Goal: Navigation & Orientation: Find specific page/section

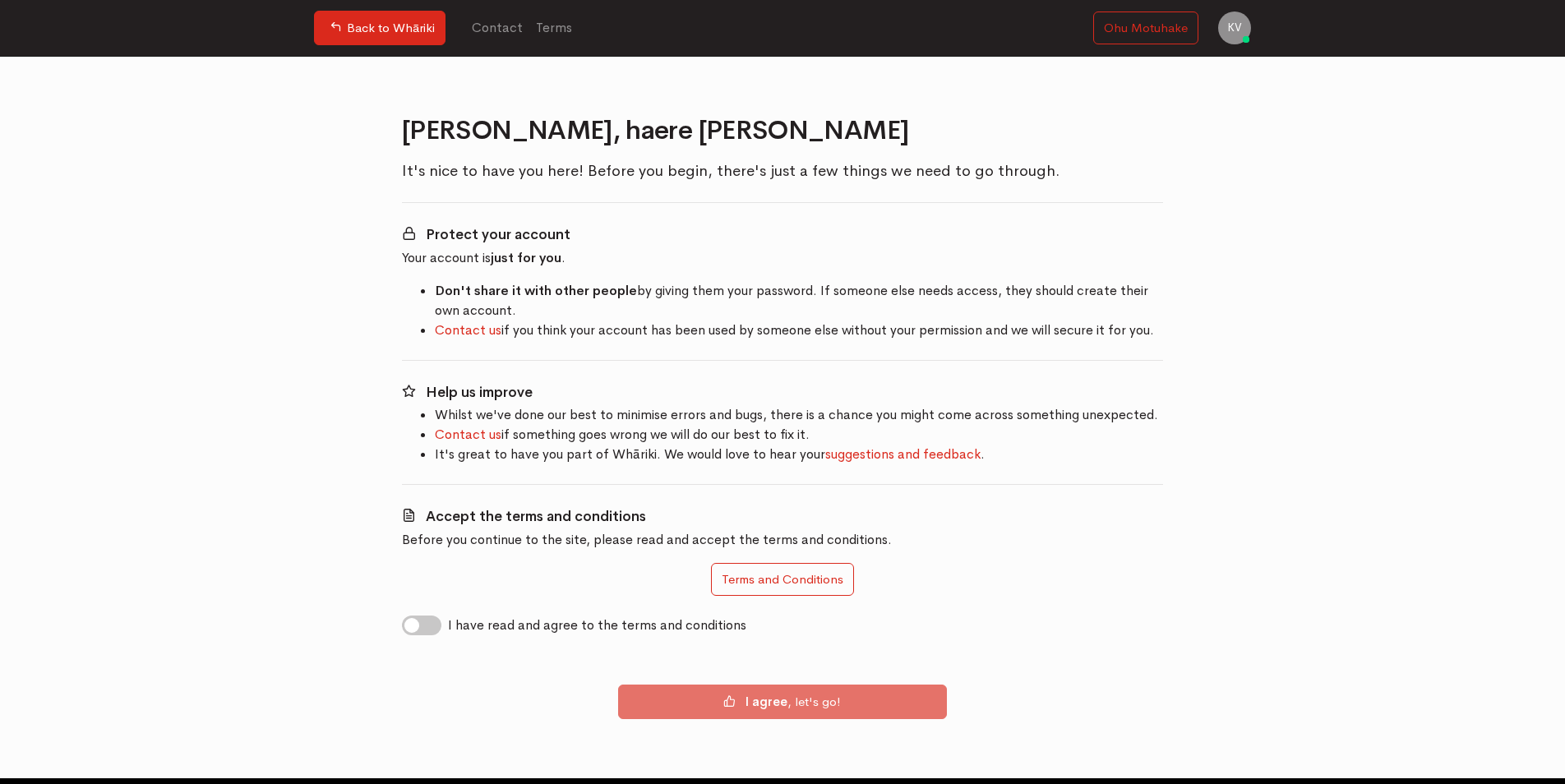
click at [448, 629] on label "I have read and agree to the terms and conditions" at bounding box center [596, 625] width 299 height 20
click at [415, 629] on input "I have read and agree to the terms and conditions" at bounding box center [408, 622] width 13 height 15
checkbox input "true"
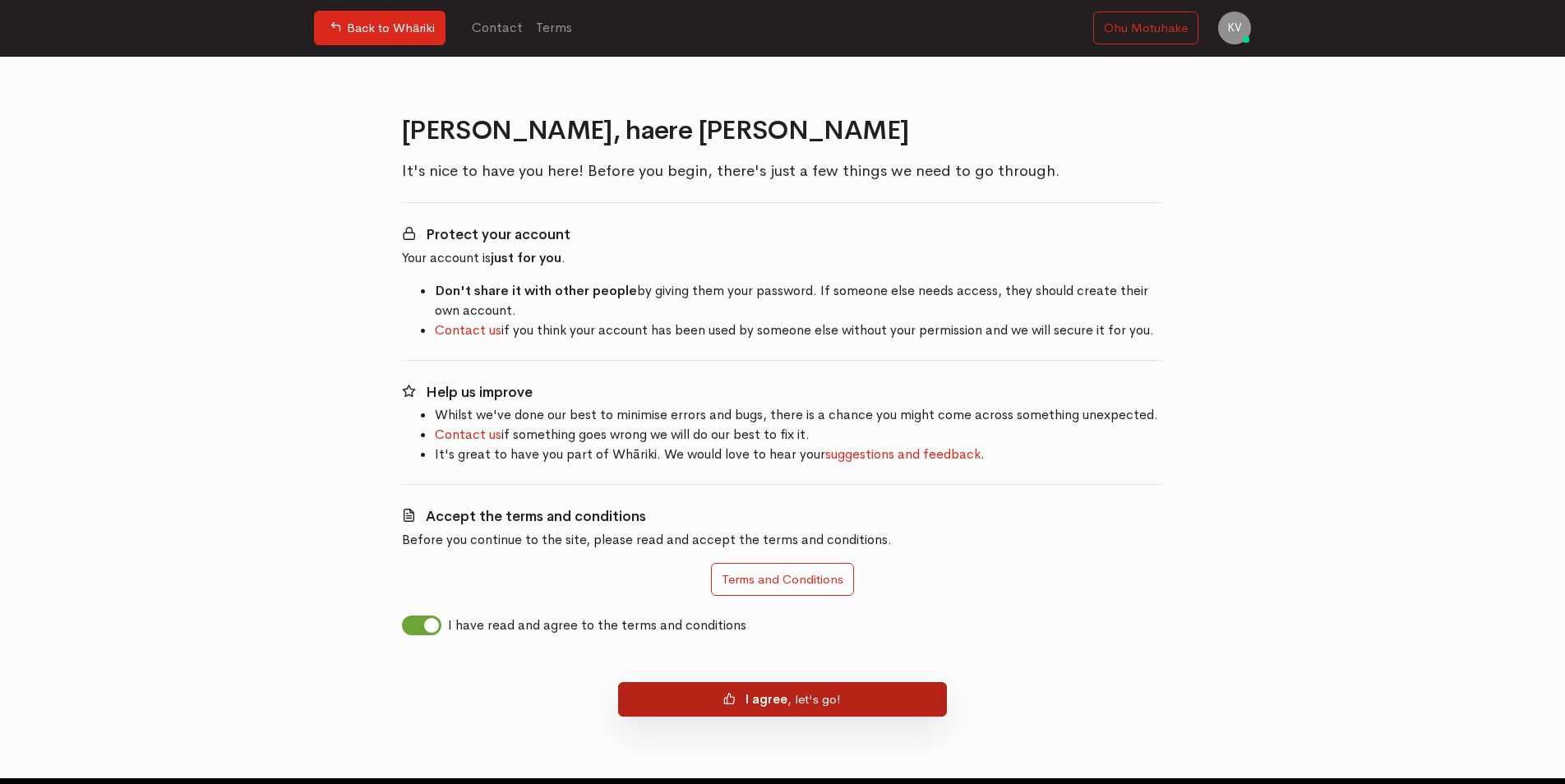
click at [861, 703] on button "I agree , let's go!" at bounding box center [782, 700] width 329 height 34
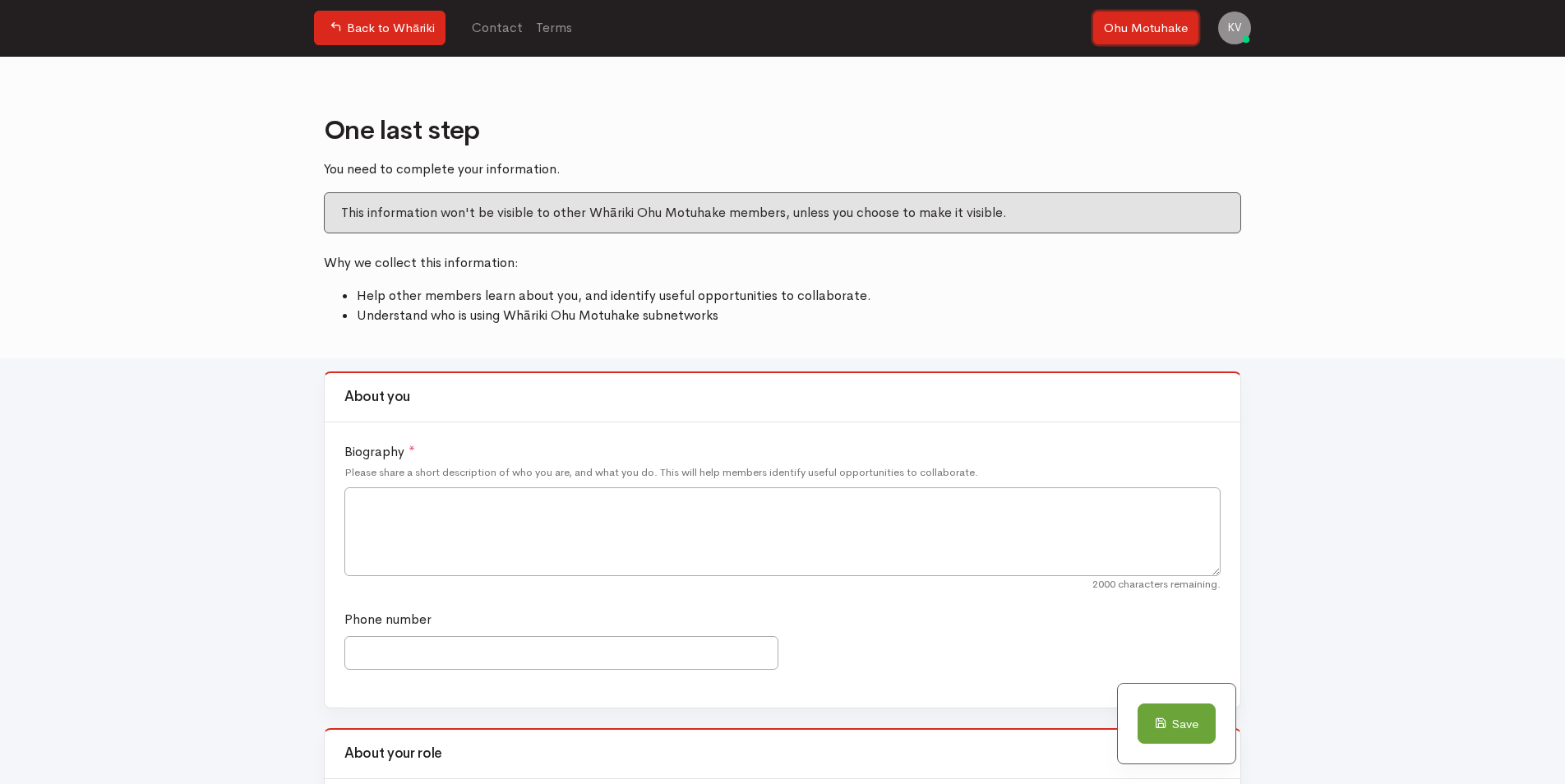
click at [1169, 34] on link "Ohu Motuhake" at bounding box center [1146, 28] width 105 height 34
click at [546, 24] on link "Terms" at bounding box center [554, 28] width 49 height 36
